Goal: Navigation & Orientation: Find specific page/section

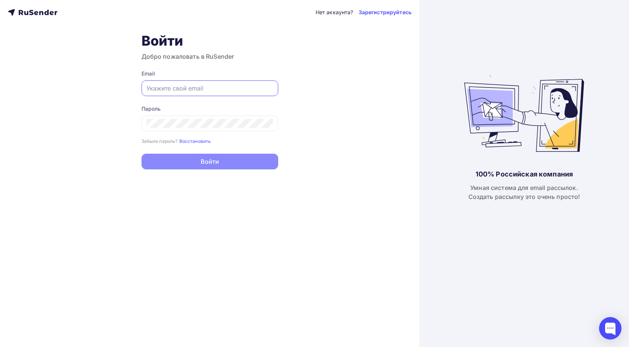
click at [207, 91] on input "text" at bounding box center [209, 88] width 127 height 9
type input "[EMAIL_ADDRESS][DOMAIN_NAME]"
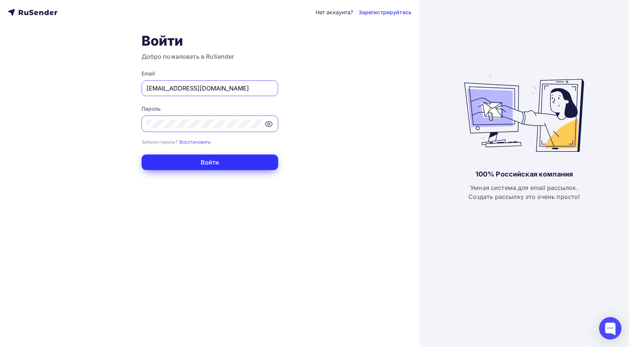
click at [220, 158] on button "Войти" at bounding box center [210, 163] width 137 height 16
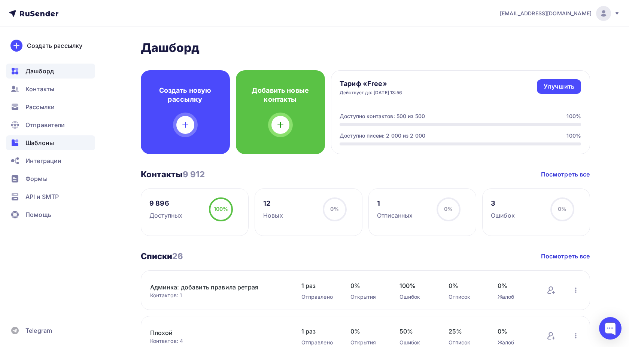
click at [51, 142] on span "Шаблоны" at bounding box center [39, 143] width 28 height 9
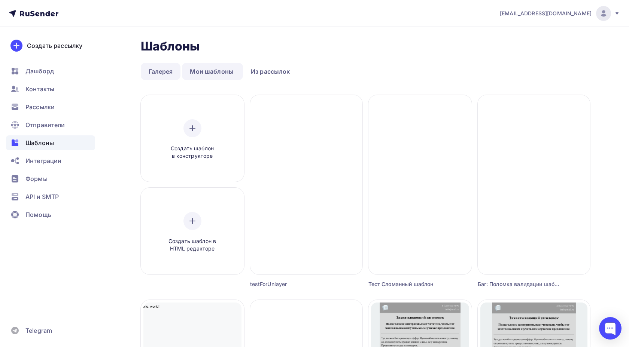
click at [177, 76] on link "Галерея" at bounding box center [161, 71] width 40 height 17
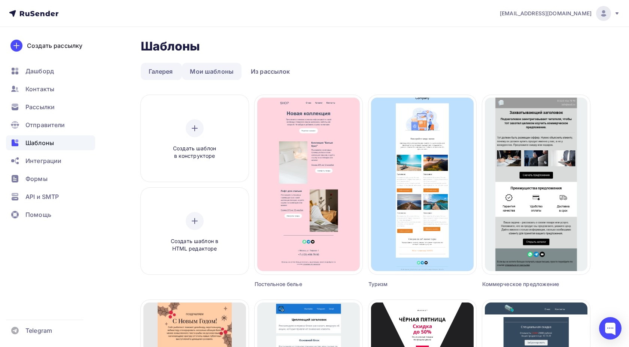
click at [210, 70] on link "Мои шаблоны" at bounding box center [212, 71] width 60 height 17
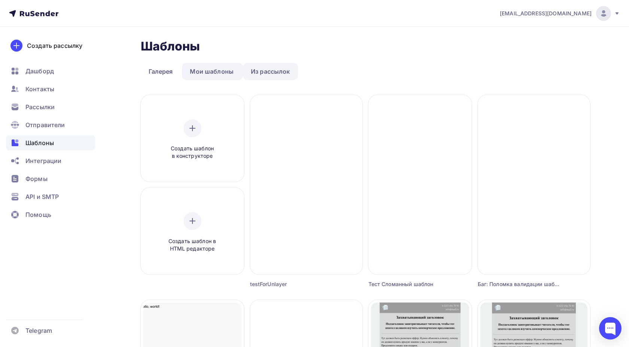
click at [274, 70] on link "Из рассылок" at bounding box center [270, 71] width 55 height 17
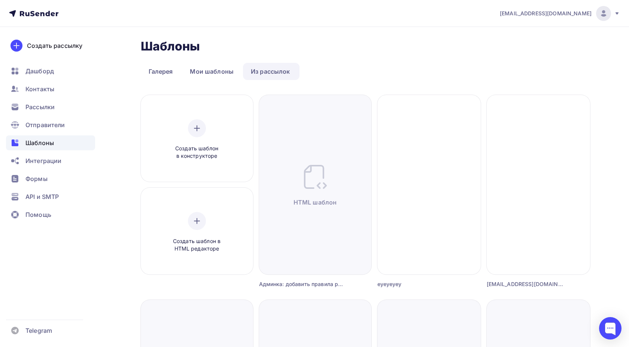
click at [351, 69] on ul "Галерея Мои шаблоны Из рассылок" at bounding box center [365, 71] width 449 height 17
click at [216, 76] on link "Мои шаблоны" at bounding box center [212, 71] width 60 height 17
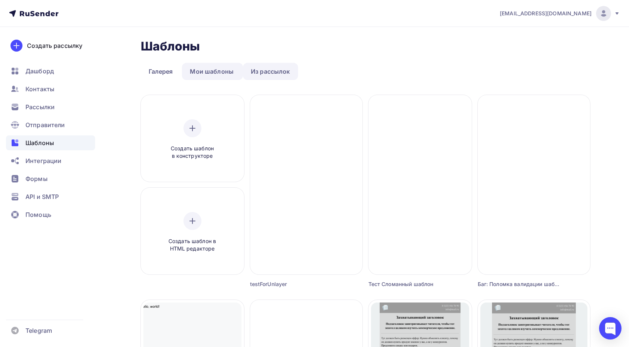
click at [252, 72] on link "Из рассылок" at bounding box center [270, 71] width 55 height 17
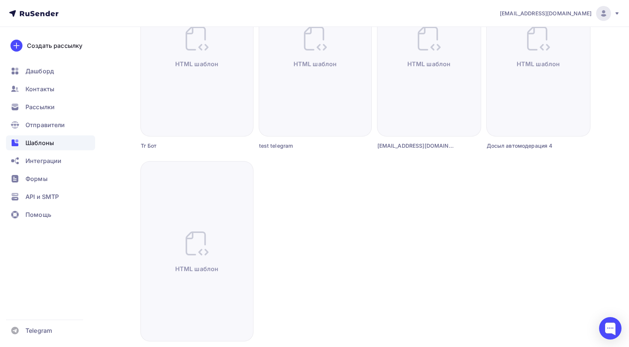
scroll to position [641, 0]
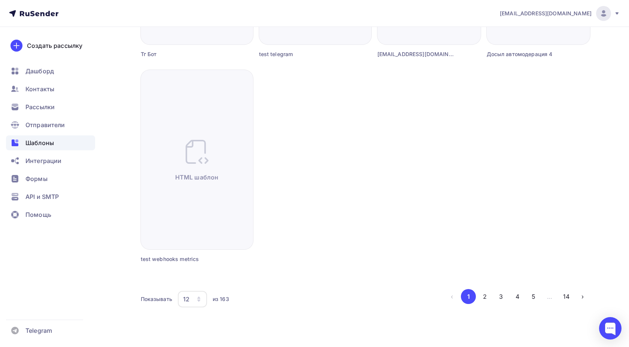
click at [197, 297] on icon "button" at bounding box center [199, 300] width 6 height 6
click at [201, 272] on div "36" at bounding box center [222, 276] width 72 height 9
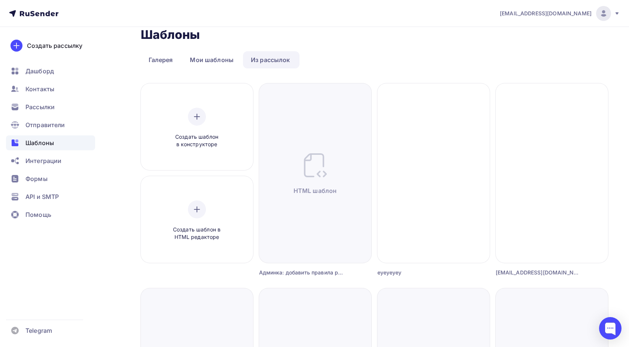
scroll to position [0, 0]
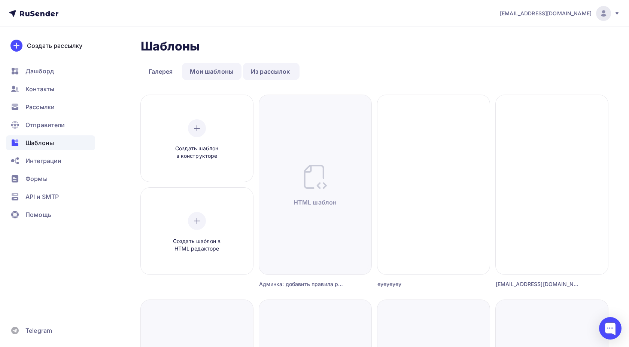
click at [201, 75] on link "Мои шаблоны" at bounding box center [212, 71] width 60 height 17
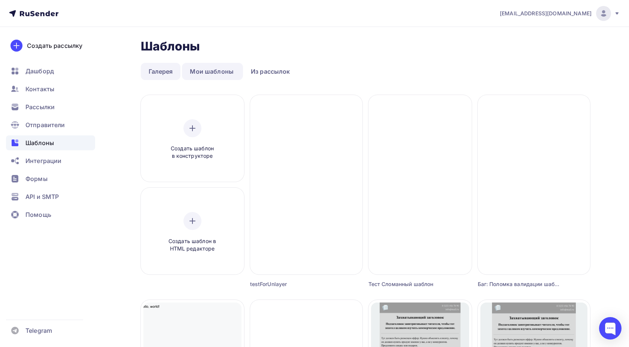
click at [167, 74] on link "Галерея" at bounding box center [161, 71] width 40 height 17
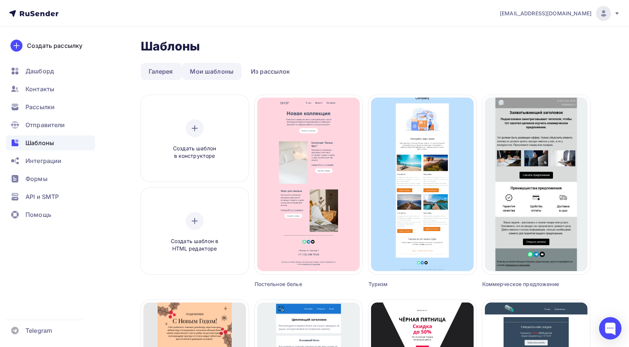
click at [195, 69] on link "Мои шаблоны" at bounding box center [212, 71] width 60 height 17
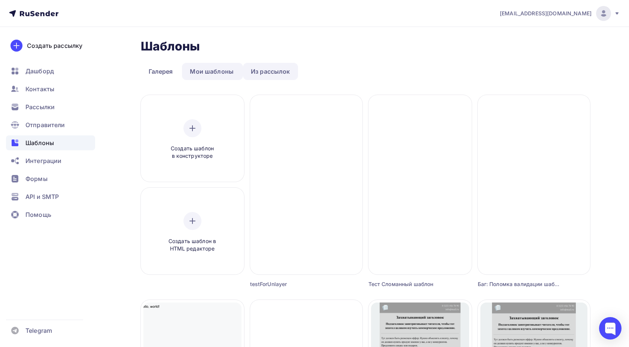
click at [252, 69] on link "Из рассылок" at bounding box center [270, 71] width 55 height 17
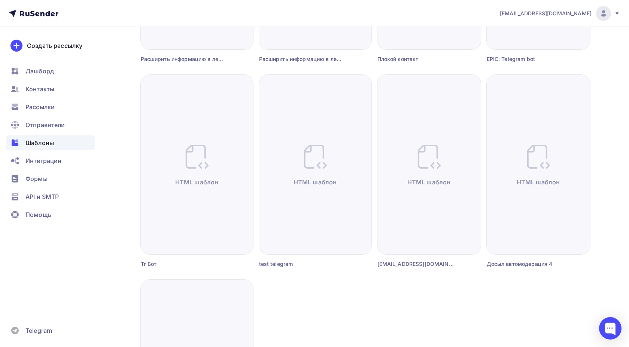
scroll to position [546, 0]
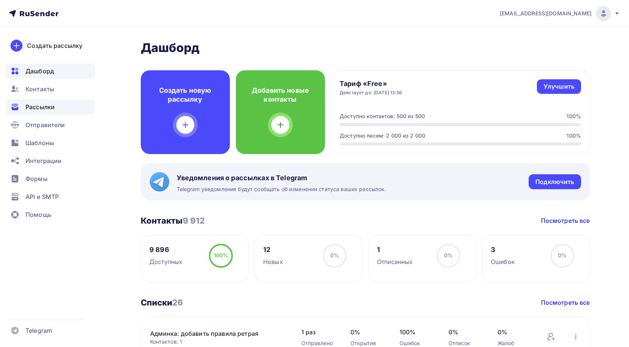
click at [23, 103] on div "Рассылки" at bounding box center [50, 107] width 89 height 15
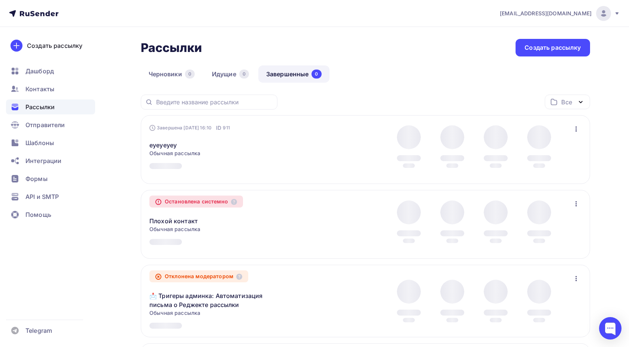
click at [266, 70] on link "Завершенные 0" at bounding box center [293, 74] width 71 height 17
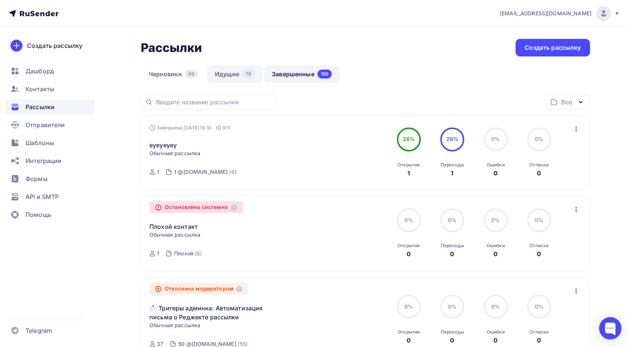
click at [232, 73] on link "Идущие 79" at bounding box center [234, 74] width 55 height 17
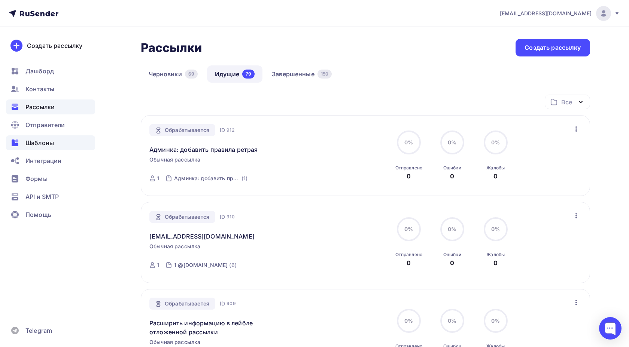
click at [41, 142] on span "Шаблоны" at bounding box center [39, 143] width 28 height 9
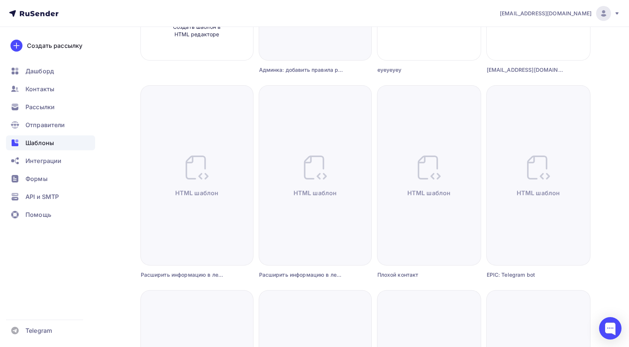
scroll to position [215, 0]
